Goal: Transaction & Acquisition: Purchase product/service

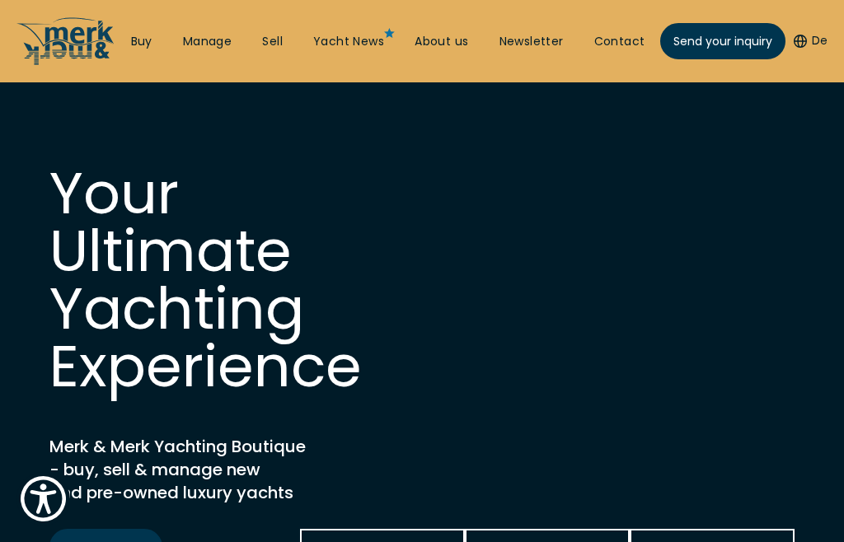
click at [137, 36] on link "Buy" at bounding box center [141, 42] width 21 height 16
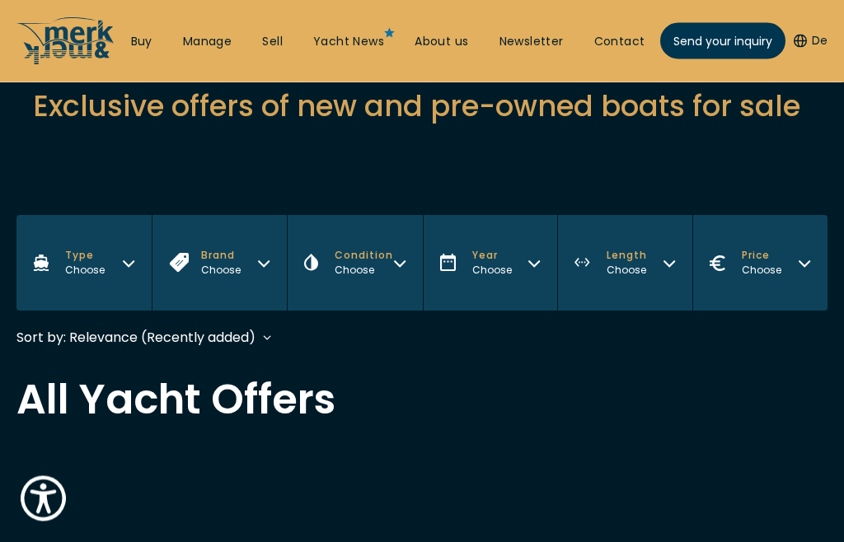
click at [117, 265] on button "Type Choose" at bounding box center [83, 264] width 135 height 96
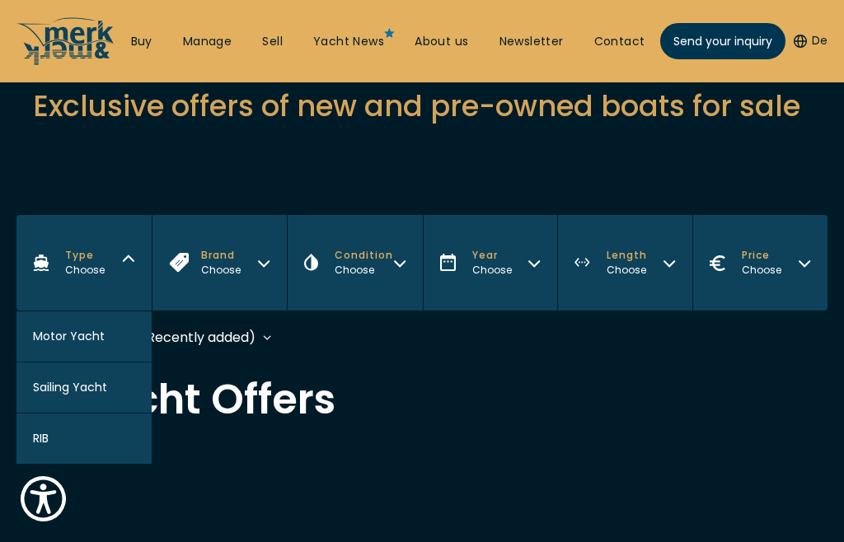
click at [64, 387] on span "Sailing Yacht" at bounding box center [70, 387] width 74 height 17
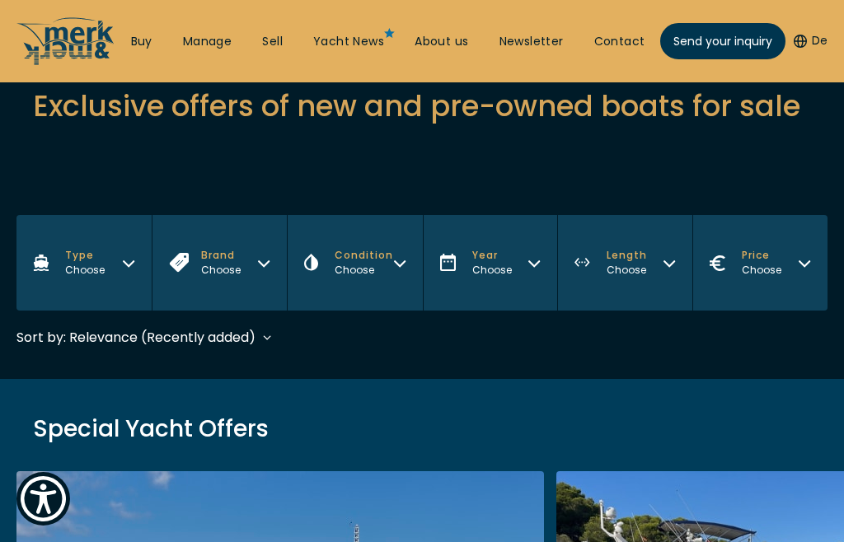
scroll to position [491, 0]
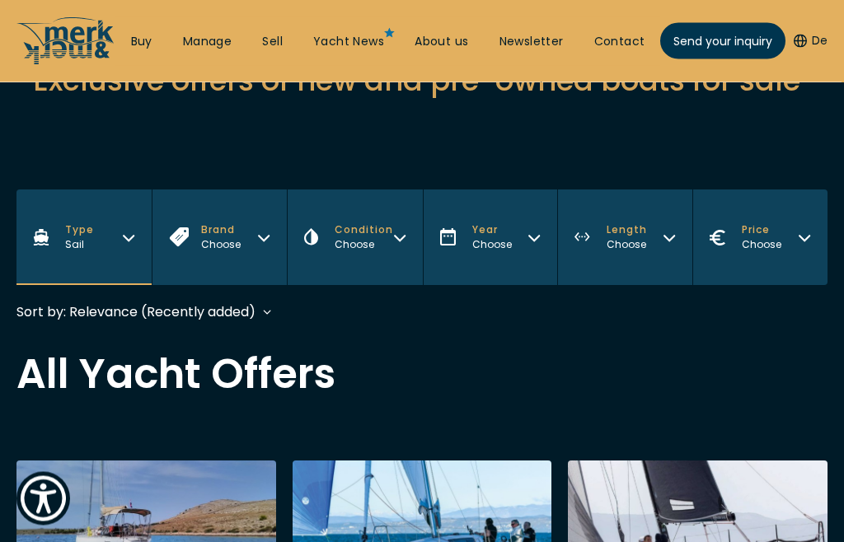
click at [261, 252] on button "Brand Choose" at bounding box center [219, 238] width 135 height 96
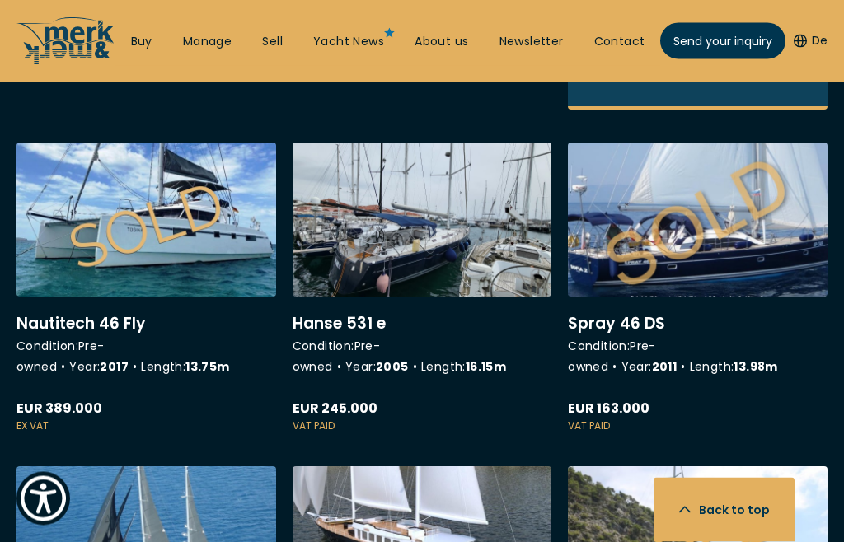
scroll to position [1377, 0]
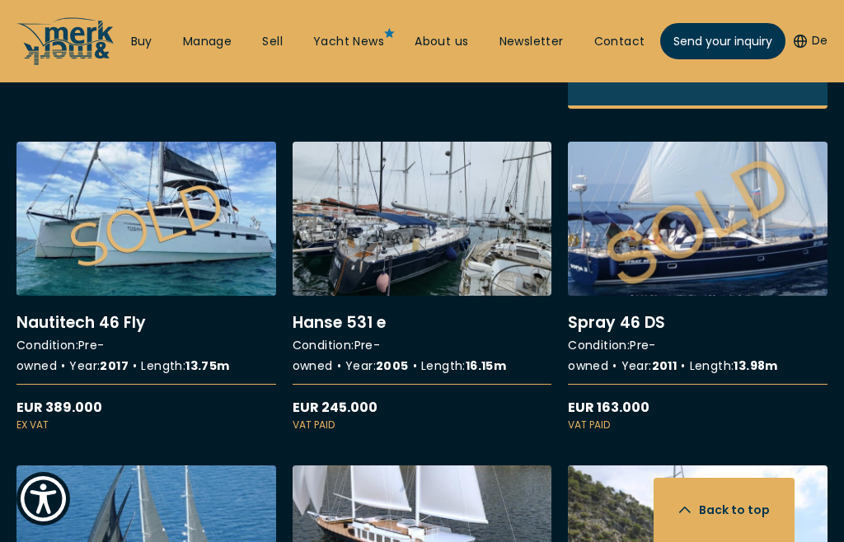
click at [355, 251] on link "More details about [PERSON_NAME] 531 e" at bounding box center [423, 287] width 260 height 291
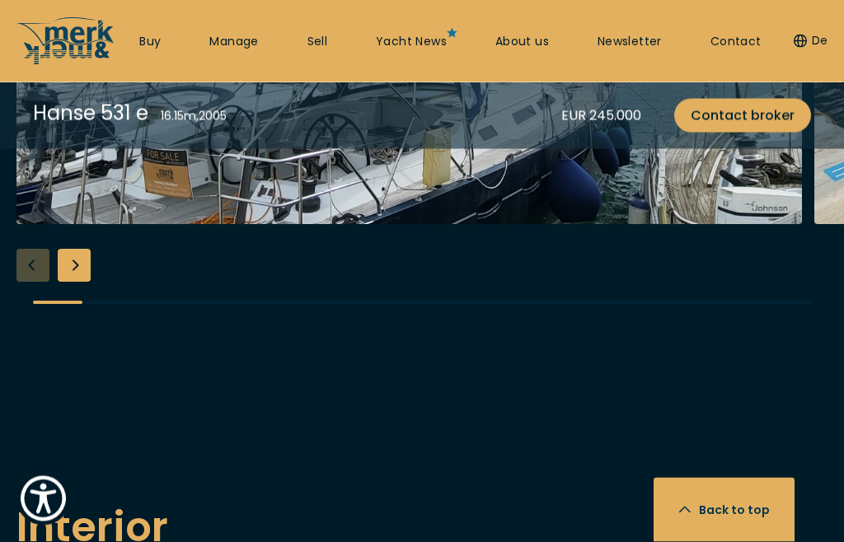
scroll to position [1845, 0]
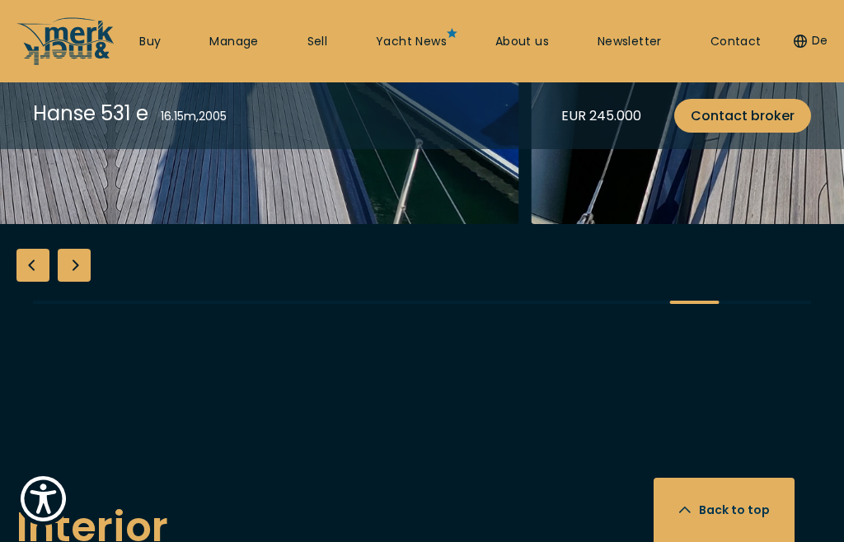
click at [256, 134] on div "Hanse 531 e 16.15 m , 2005 EUR 245.000 Contact broker" at bounding box center [422, 115] width 844 height 67
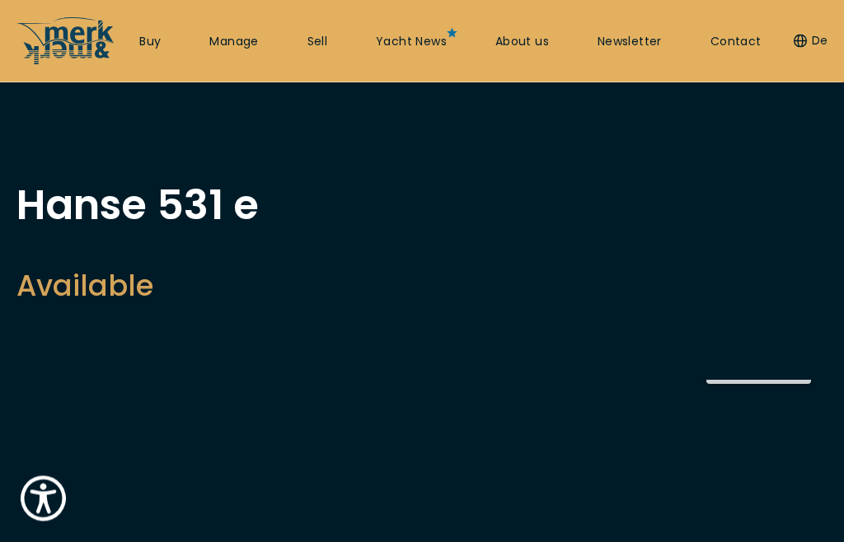
scroll to position [0, 0]
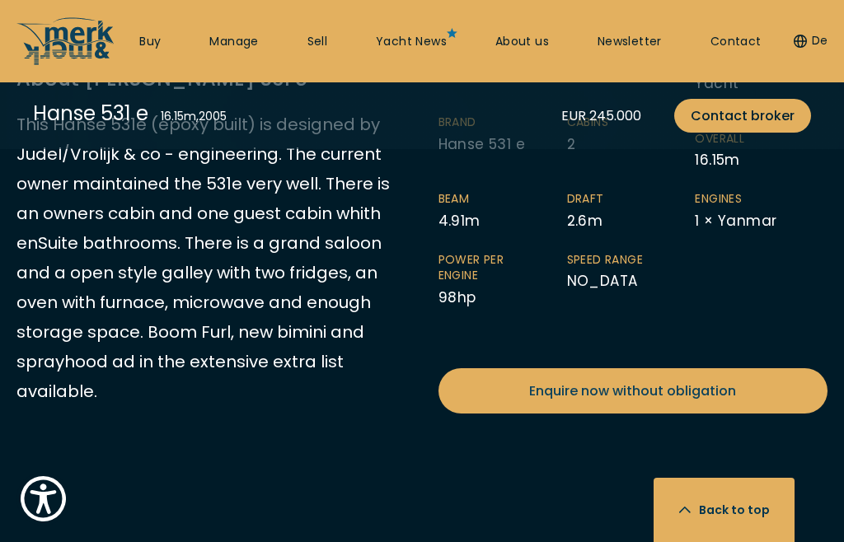
scroll to position [946, 0]
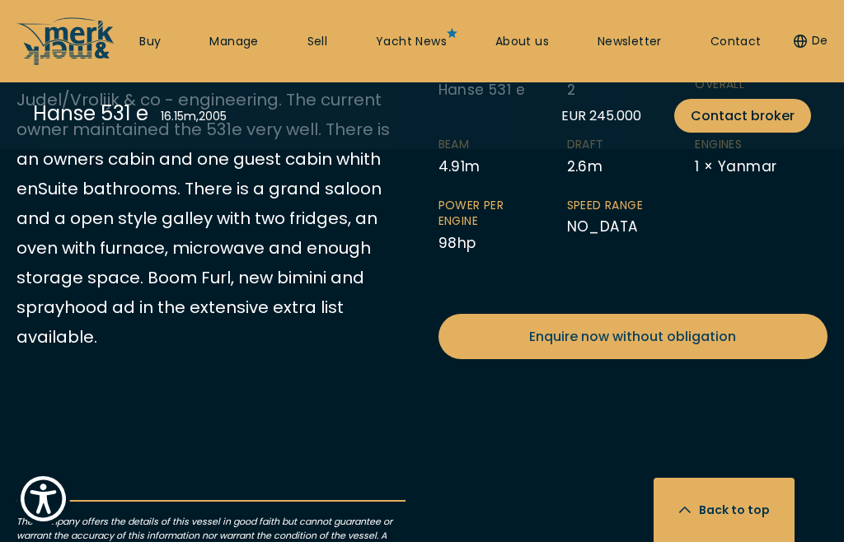
scroll to position [1431, 0]
